Goal: Transaction & Acquisition: Purchase product/service

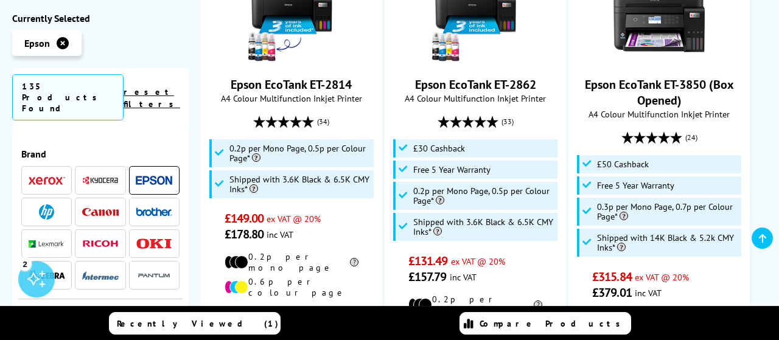
scroll to position [1021, 0]
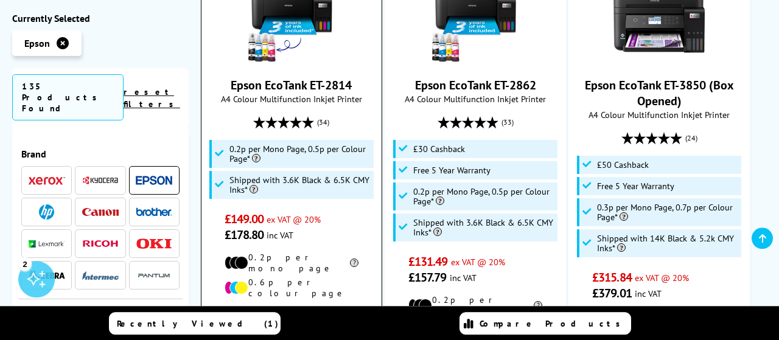
click at [318, 77] on link "Epson EcoTank ET-2814" at bounding box center [291, 85] width 121 height 16
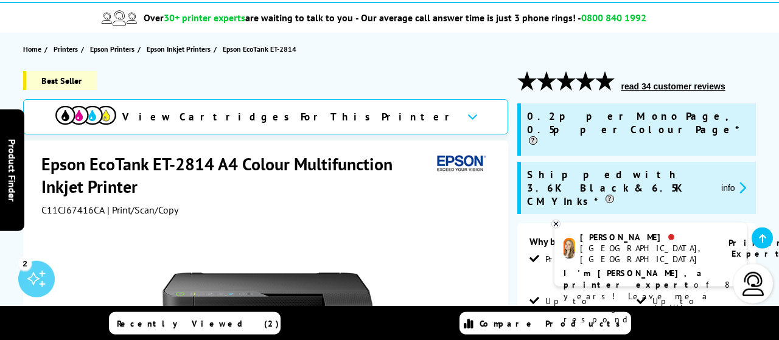
scroll to position [100, 0]
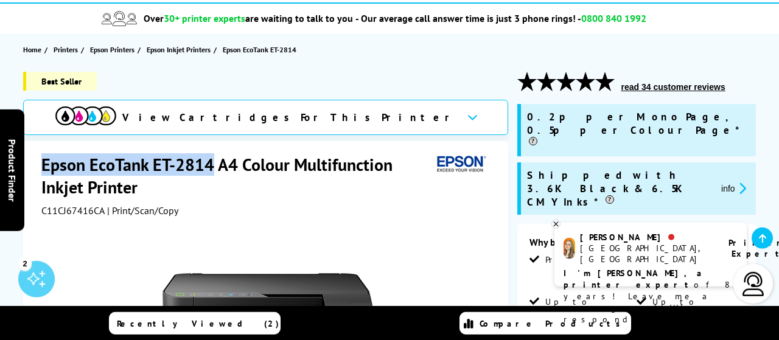
drag, startPoint x: 43, startPoint y: 162, endPoint x: 212, endPoint y: 163, distance: 168.5
click at [212, 163] on h1 "Epson EcoTank ET-2814 A4 Colour Multifunction Inkjet Printer" at bounding box center [236, 175] width 390 height 45
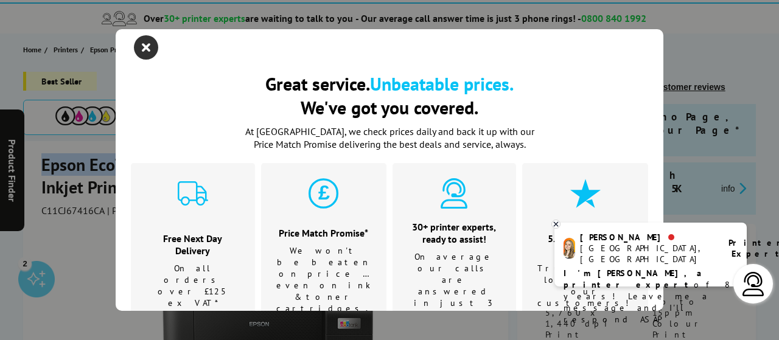
click at [149, 48] on icon "close modal" at bounding box center [146, 47] width 24 height 24
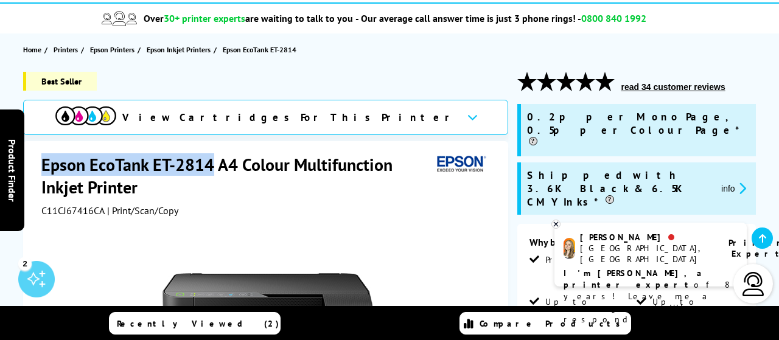
copy h1 "Epson EcoTank ET-2814"
